Goal: Information Seeking & Learning: Understand process/instructions

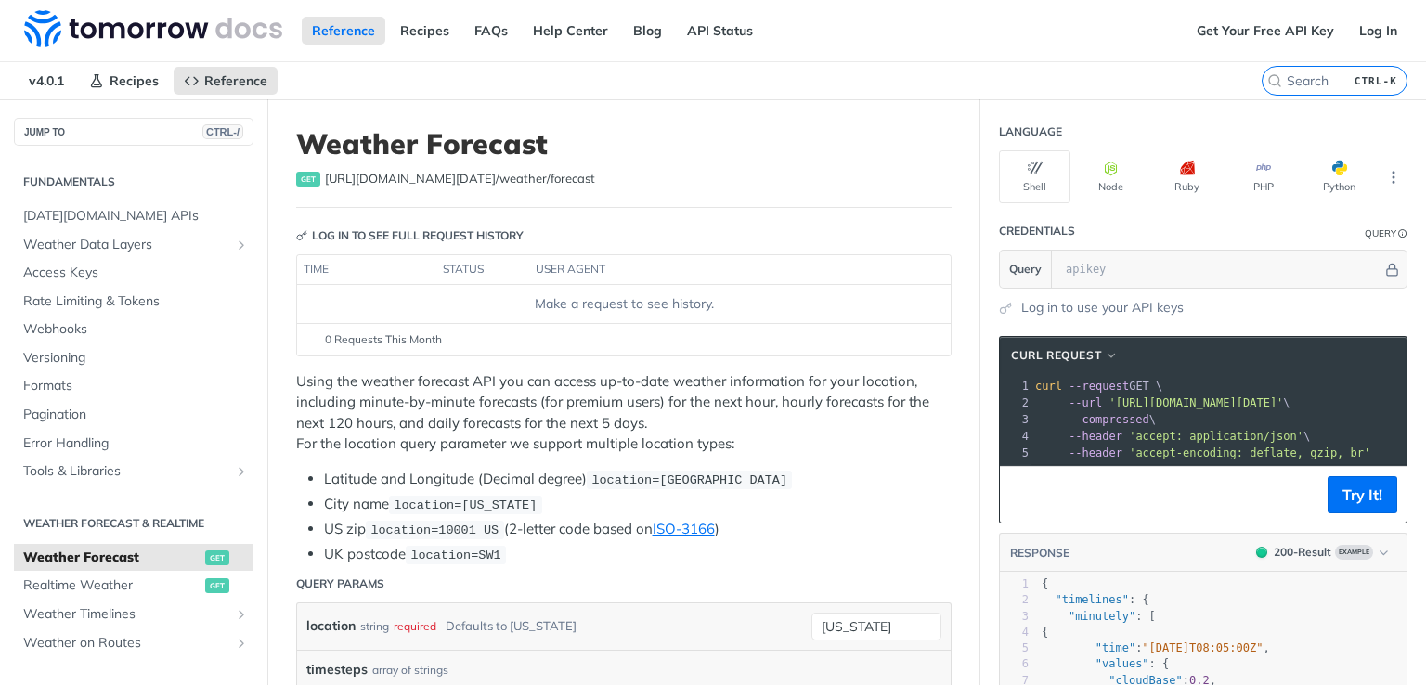
scroll to position [37, 0]
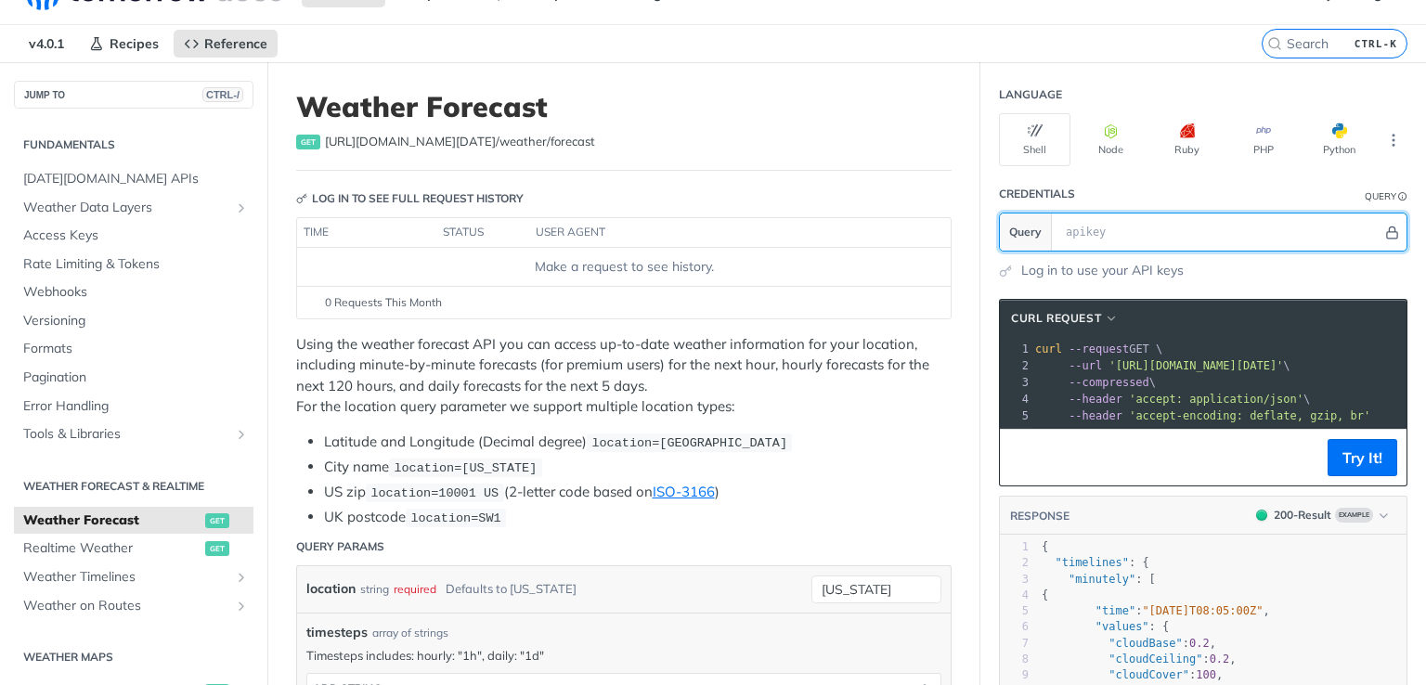
click at [1386, 227] on icon "Hide" at bounding box center [1393, 233] width 14 height 14
click at [1386, 227] on icon "Show" at bounding box center [1393, 233] width 14 height 14
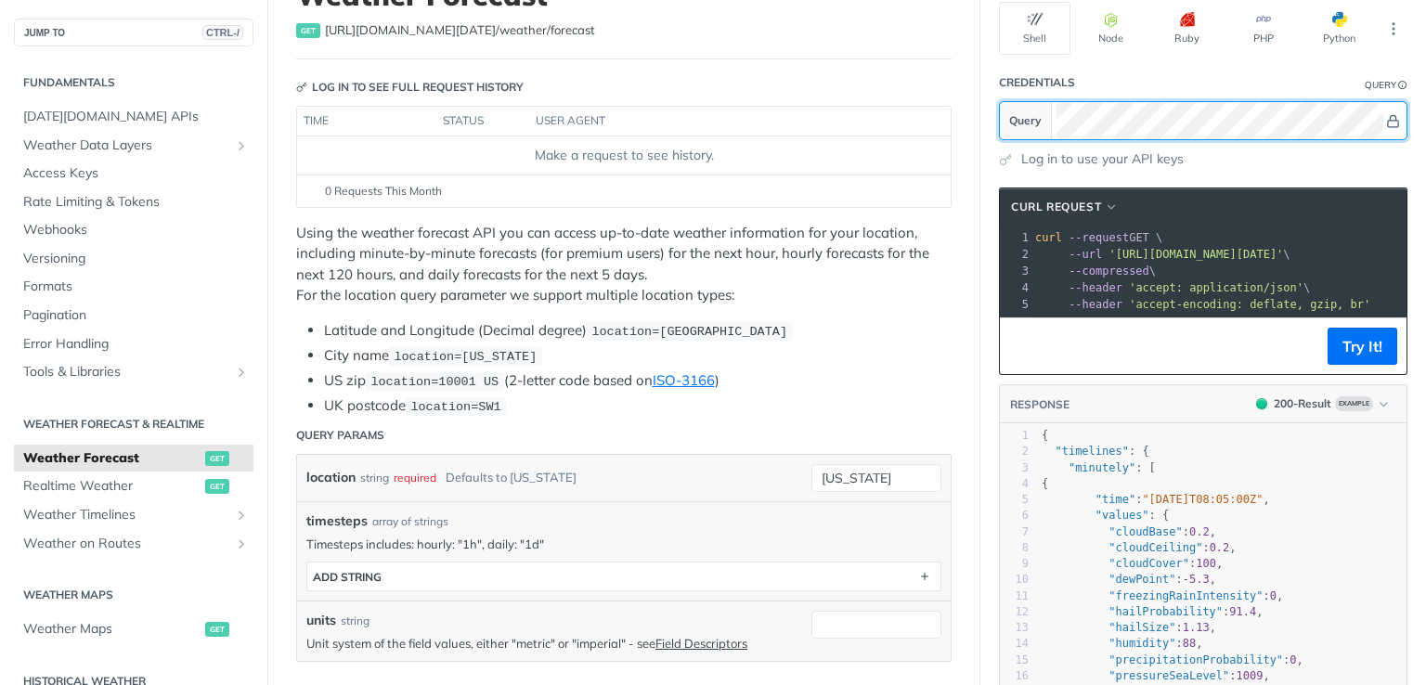
scroll to position [0, 0]
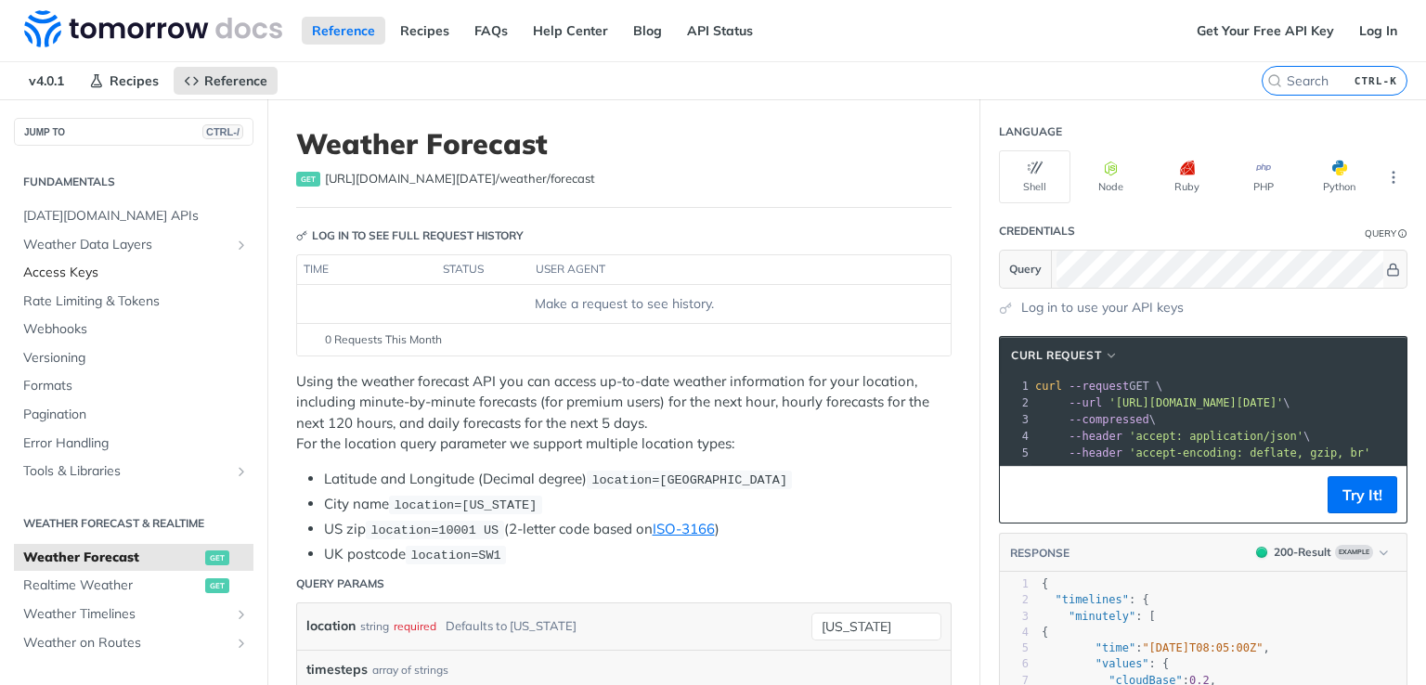
click at [150, 276] on span "Access Keys" at bounding box center [136, 273] width 226 height 19
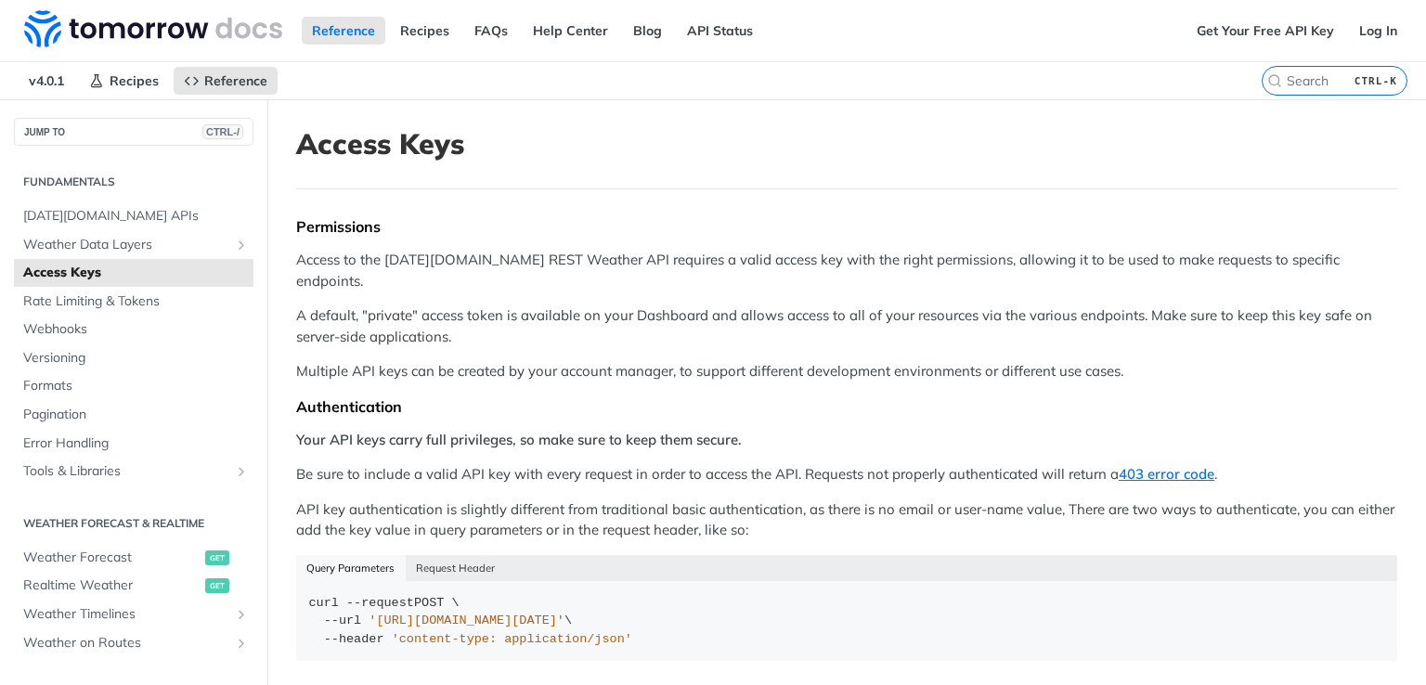
click at [517, 260] on p "Access to the [DATE][DOMAIN_NAME] REST Weather API requires a valid access key …" at bounding box center [846, 271] width 1101 height 42
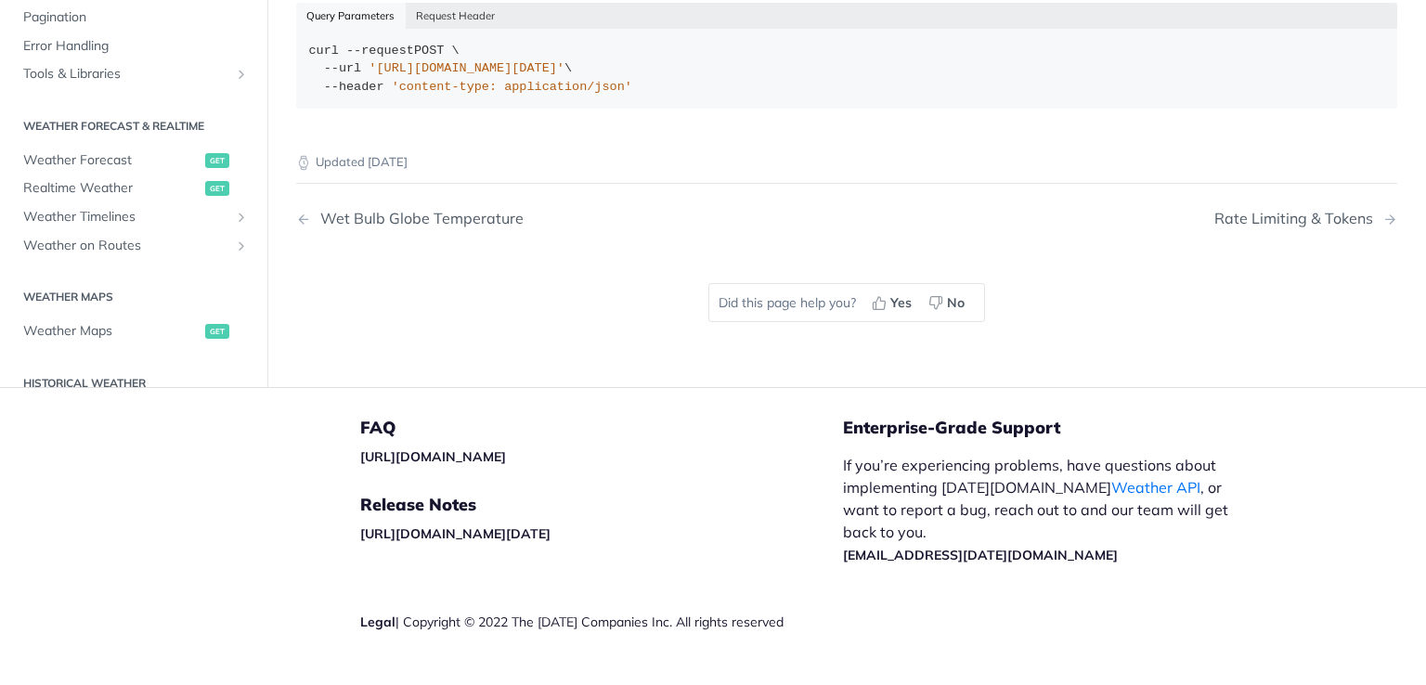
scroll to position [567, 0]
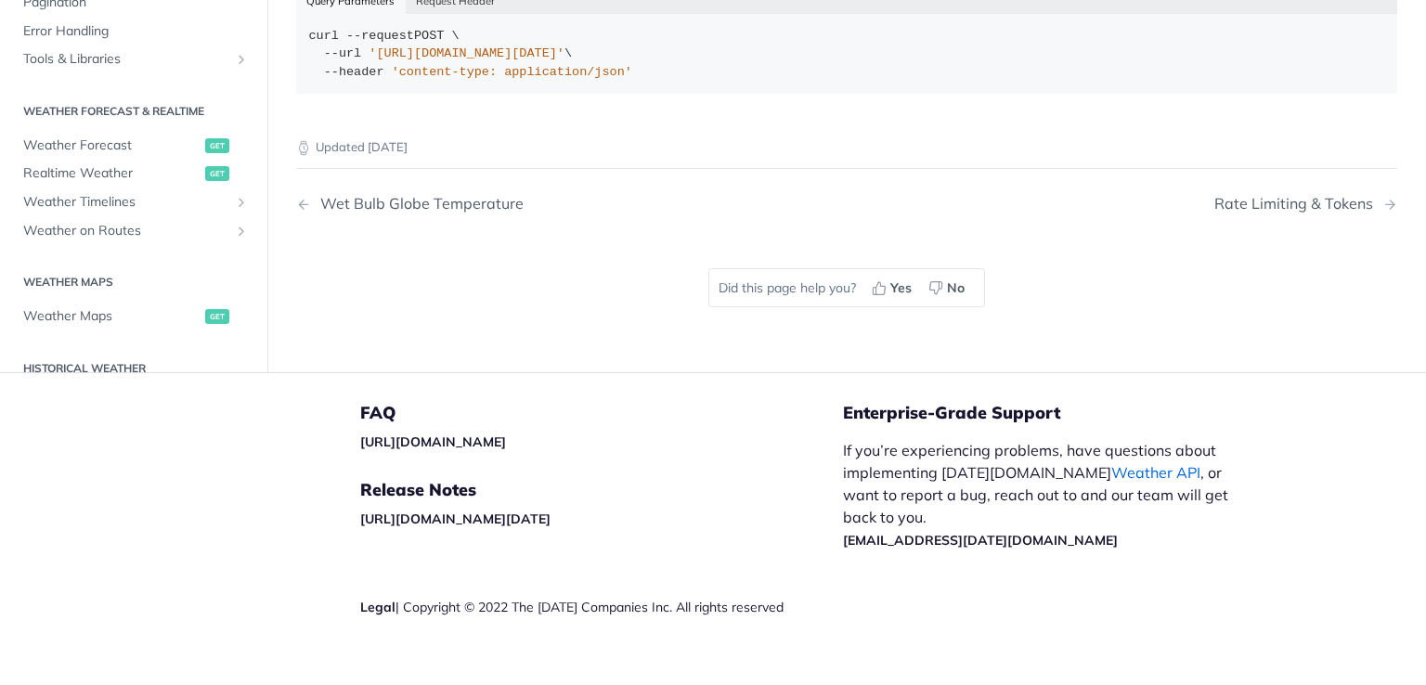
click at [1112, 463] on link "Weather API" at bounding box center [1156, 472] width 89 height 19
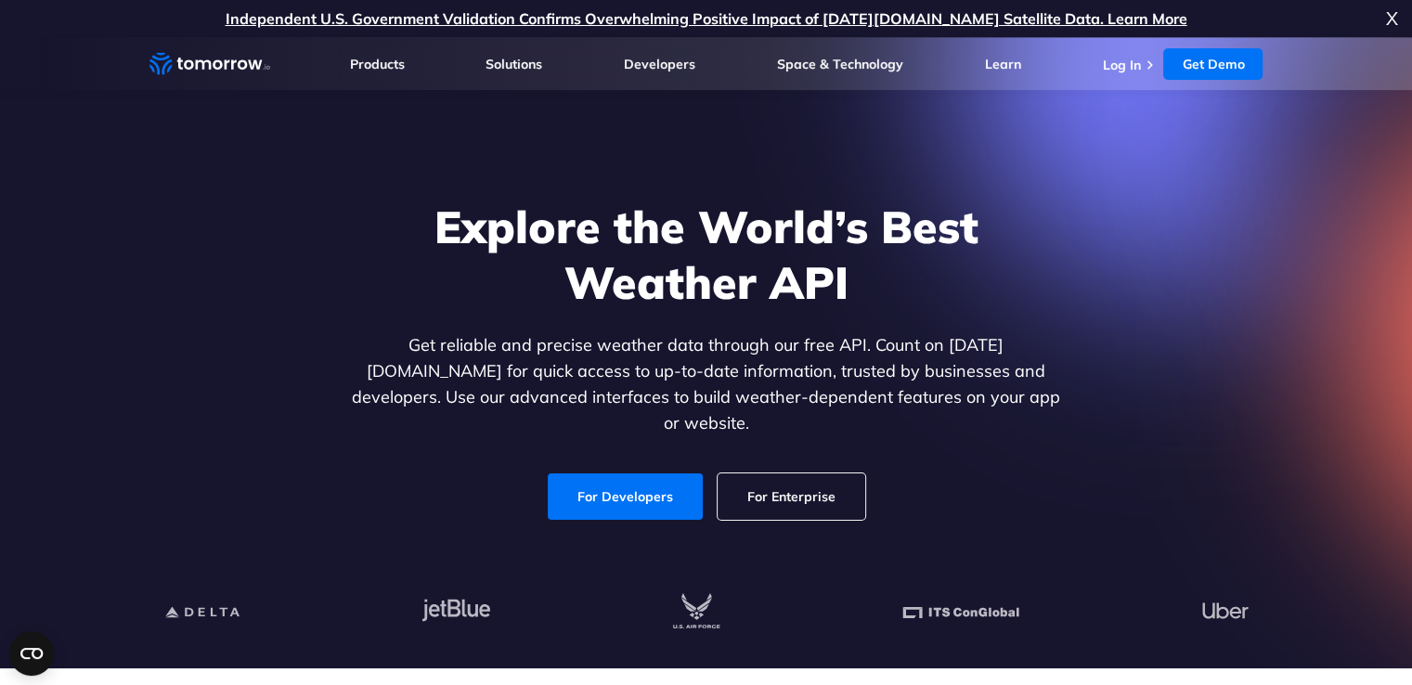
click at [748, 474] on link "For Enterprise" at bounding box center [792, 497] width 148 height 46
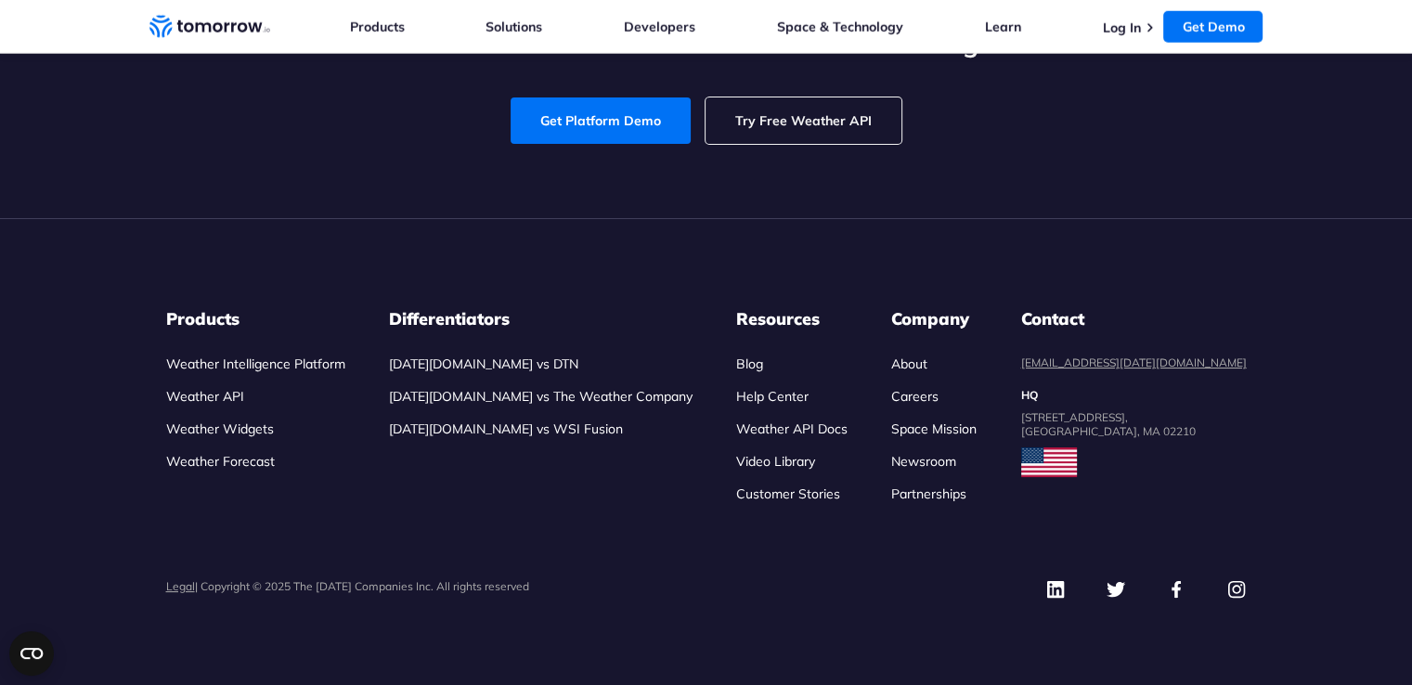
scroll to position [8874, 0]
click at [1053, 588] on img at bounding box center [1056, 589] width 20 height 20
click at [197, 16] on icon "Weather Intelligence Solutions" at bounding box center [210, 26] width 121 height 23
